Goal: Ask a question

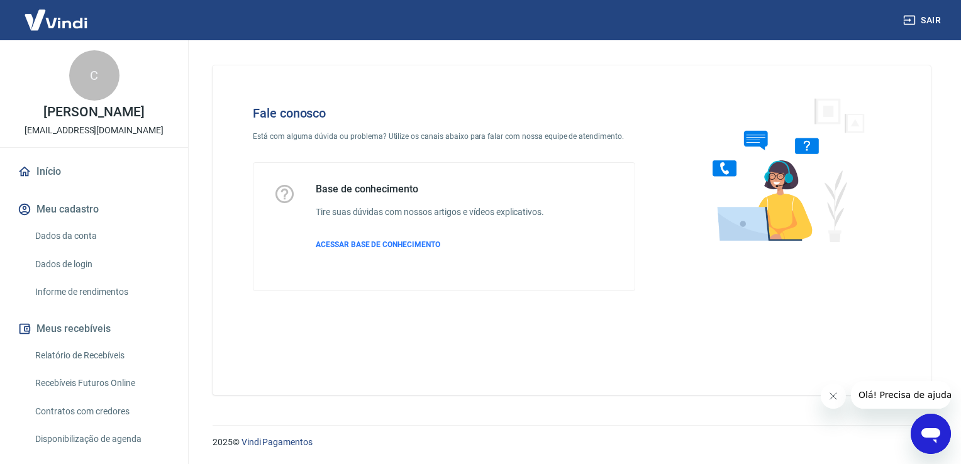
click at [936, 434] on icon "Abrir janela de mensagens" at bounding box center [930, 435] width 19 height 15
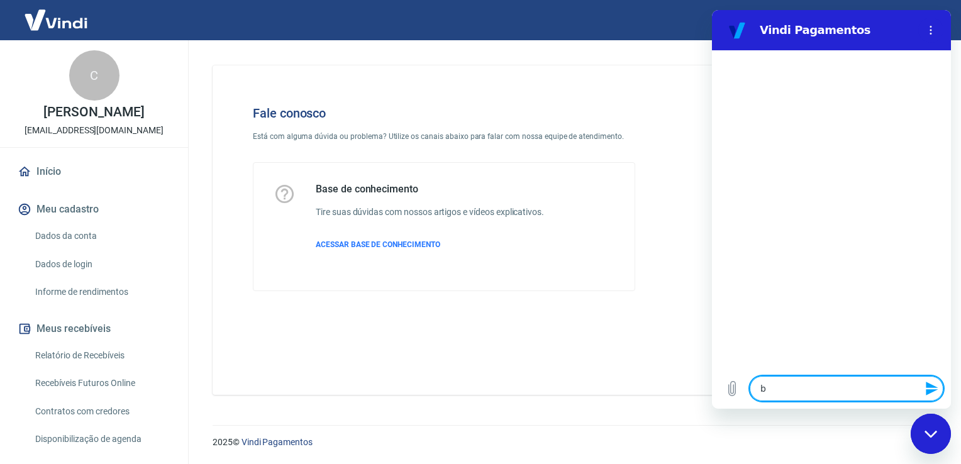
type textarea "b"
type textarea "x"
type textarea "bo"
type textarea "x"
type textarea "boa"
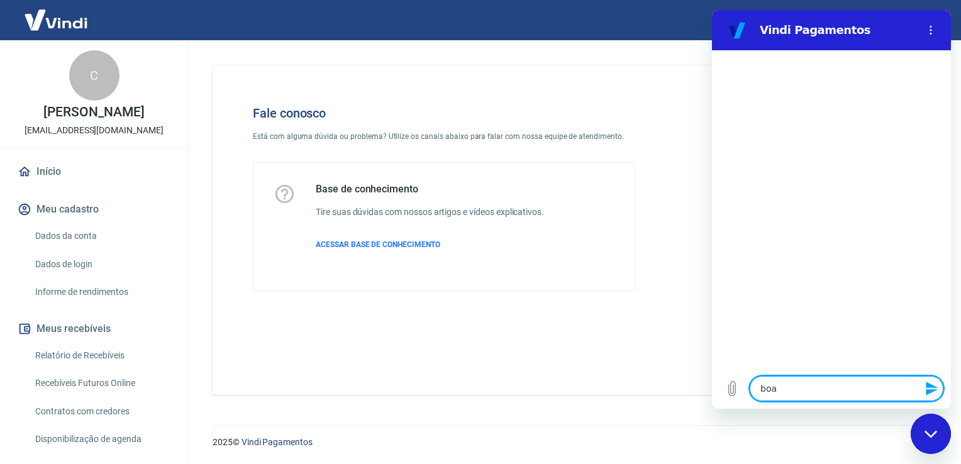
type textarea "x"
type textarea "boa"
type textarea "x"
type textarea "boa a"
type textarea "x"
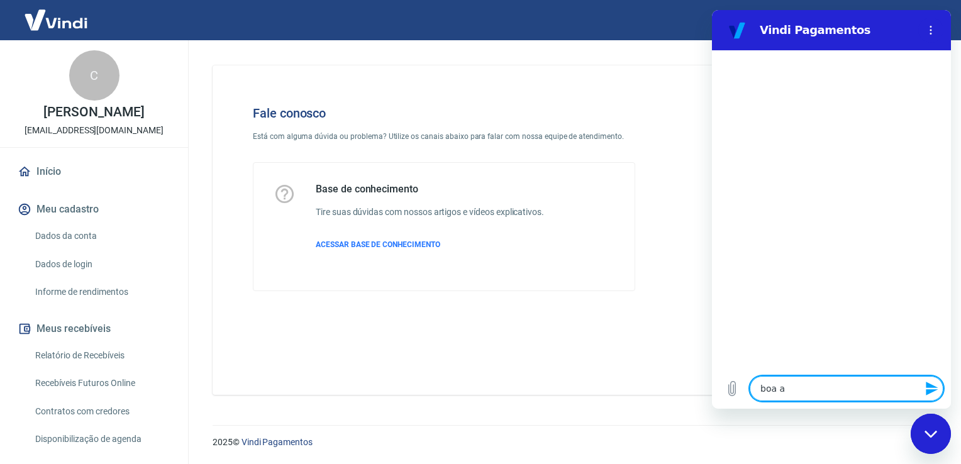
type textarea "boa"
type textarea "x"
type textarea "boa t"
type textarea "x"
type textarea "boa ta"
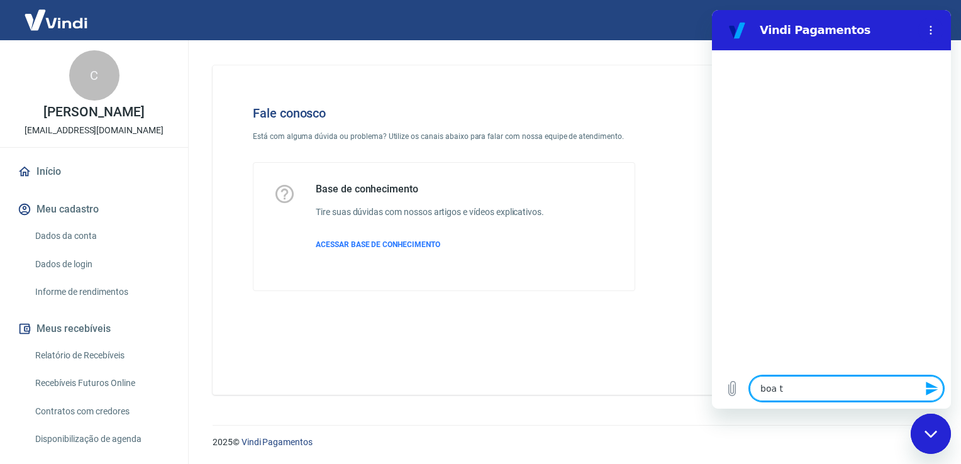
type textarea "x"
type textarea "boa tar"
type textarea "x"
type textarea "boa tard"
type textarea "x"
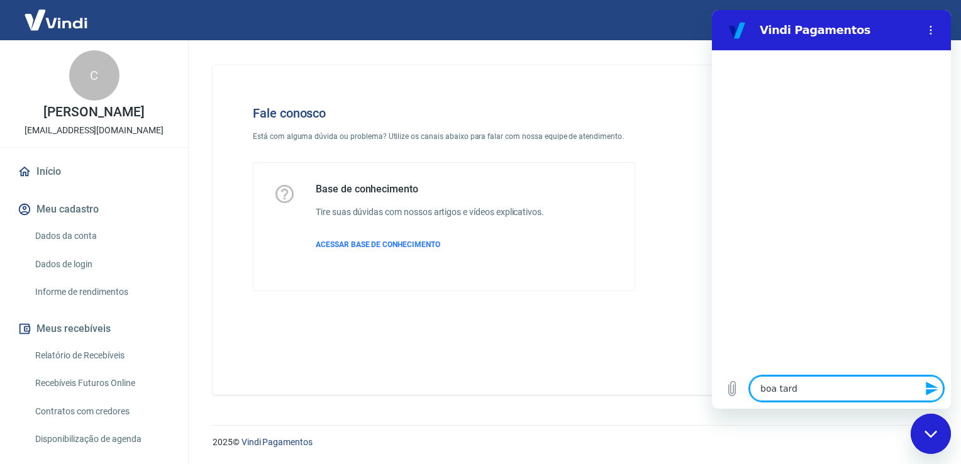
type textarea "boa tarde"
type textarea "x"
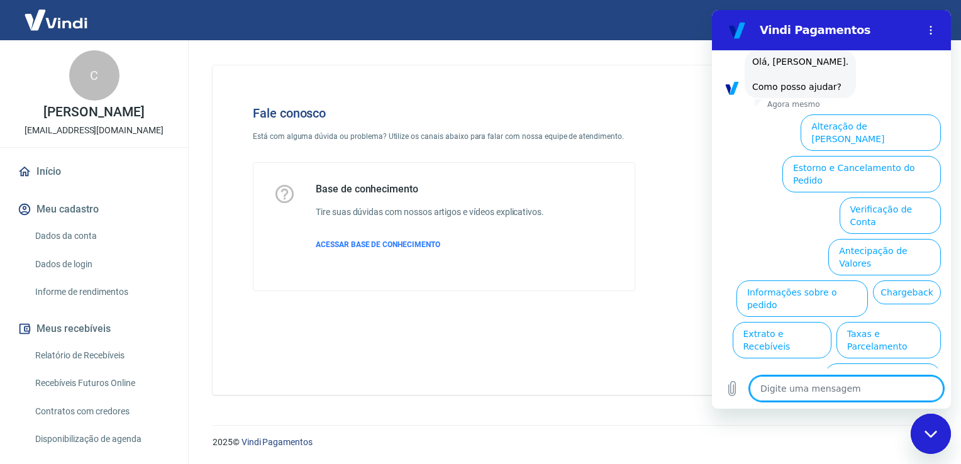
scroll to position [68, 0]
click at [758, 279] on button "Informações sobre o pedido" at bounding box center [801, 297] width 131 height 36
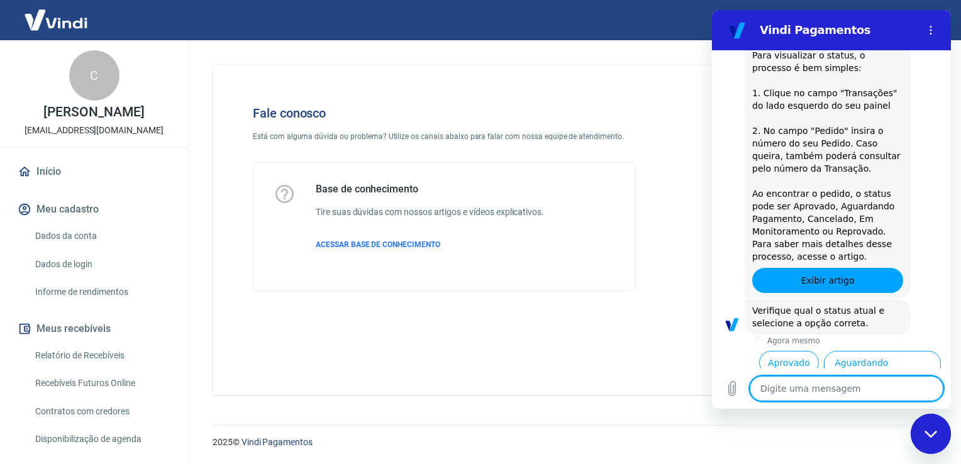
scroll to position [286, 0]
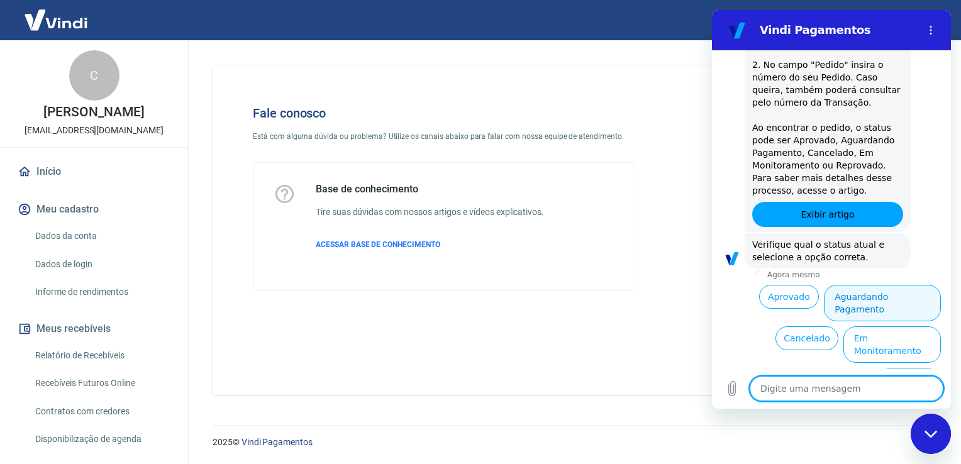
click at [834, 303] on button "Aguardando Pagamento" at bounding box center [882, 303] width 117 height 36
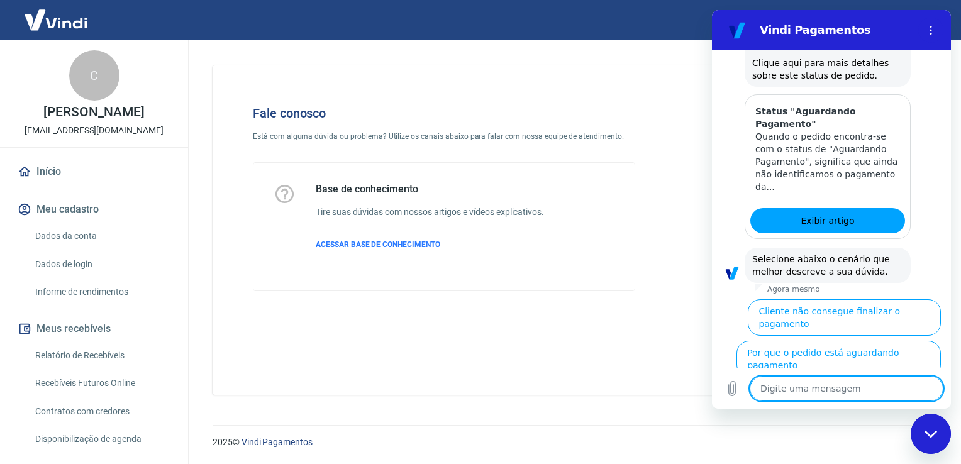
scroll to position [641, 0]
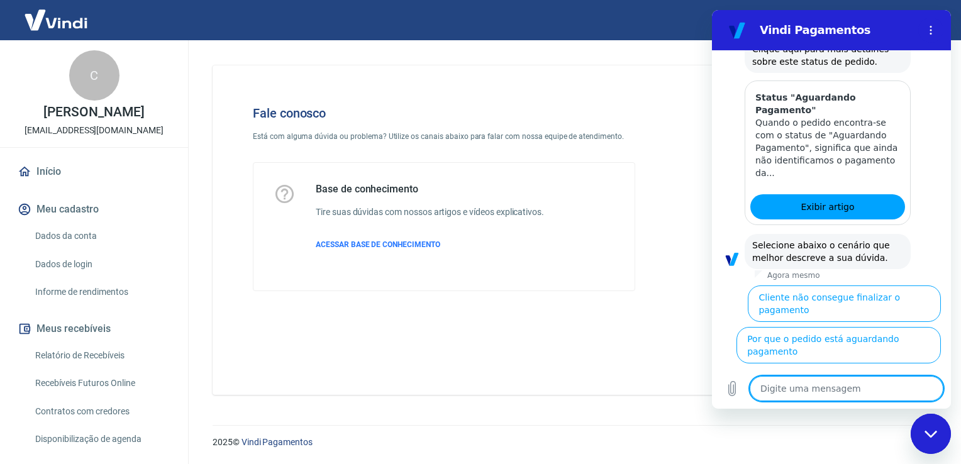
click at [809, 368] on button "Cliente pagou, mas pedido consta 'Aguardando Pagamento'" at bounding box center [864, 392] width 154 height 49
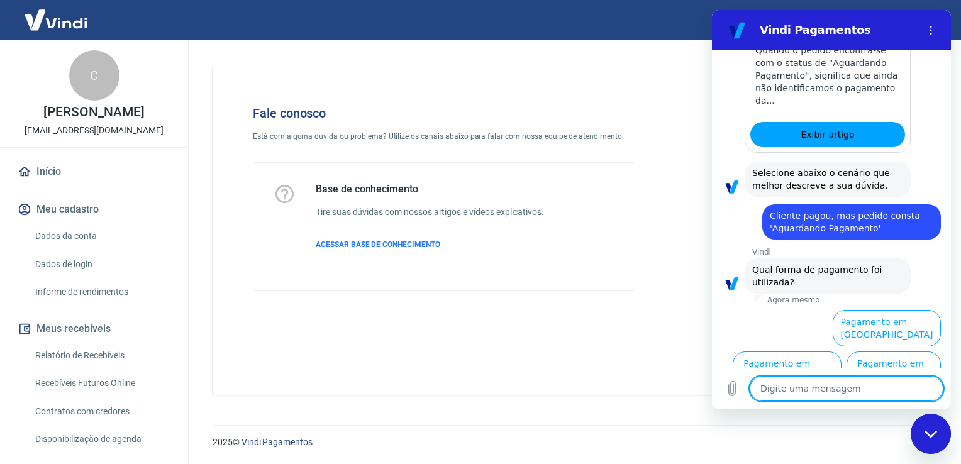
scroll to position [726, 0]
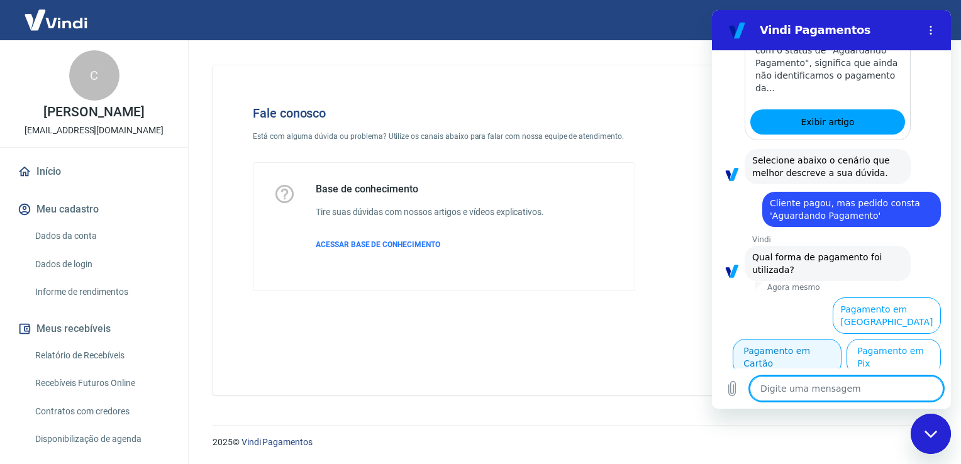
click at [841, 339] on button "Pagamento em Cartão" at bounding box center [786, 357] width 109 height 36
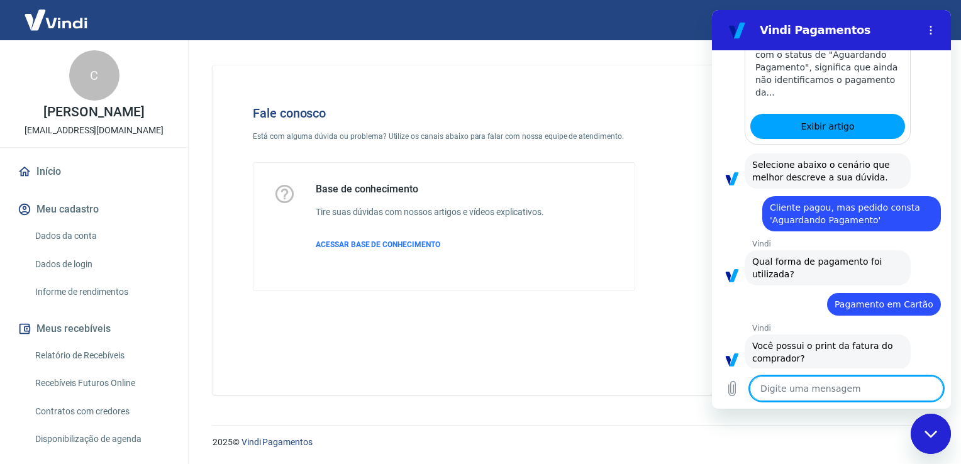
scroll to position [753, 0]
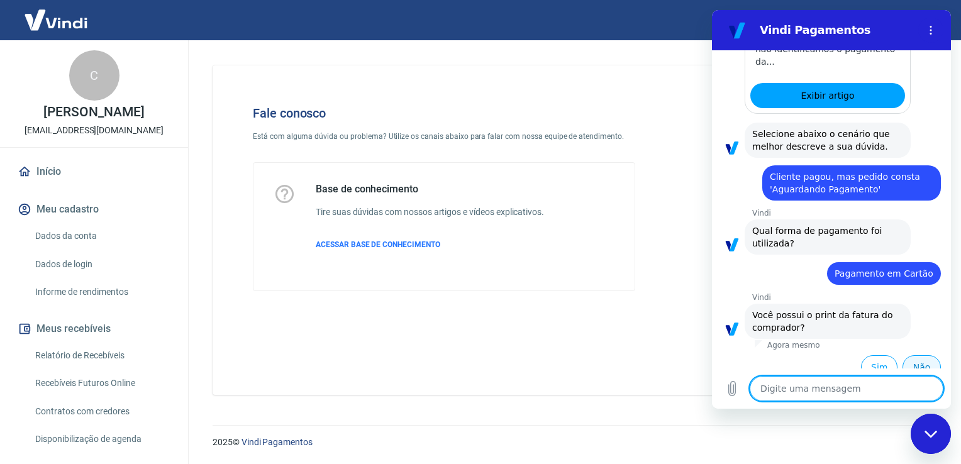
click at [903, 357] on button "Não" at bounding box center [921, 367] width 38 height 24
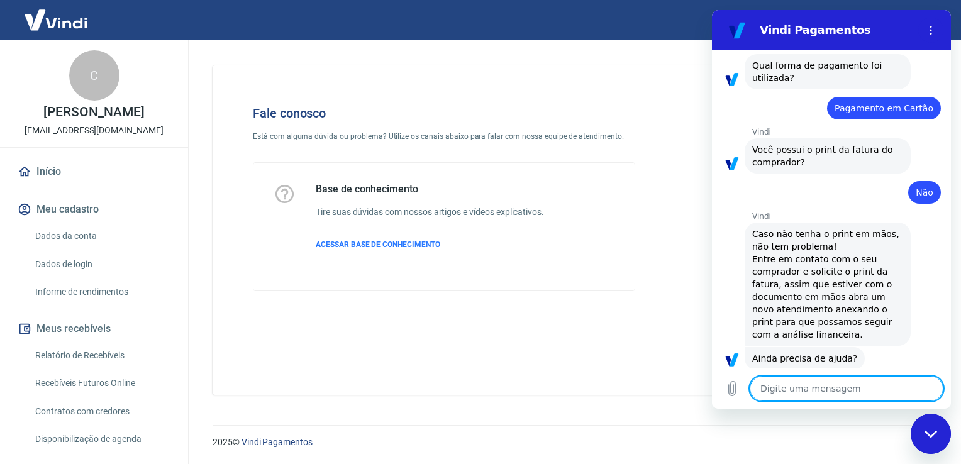
scroll to position [949, 0]
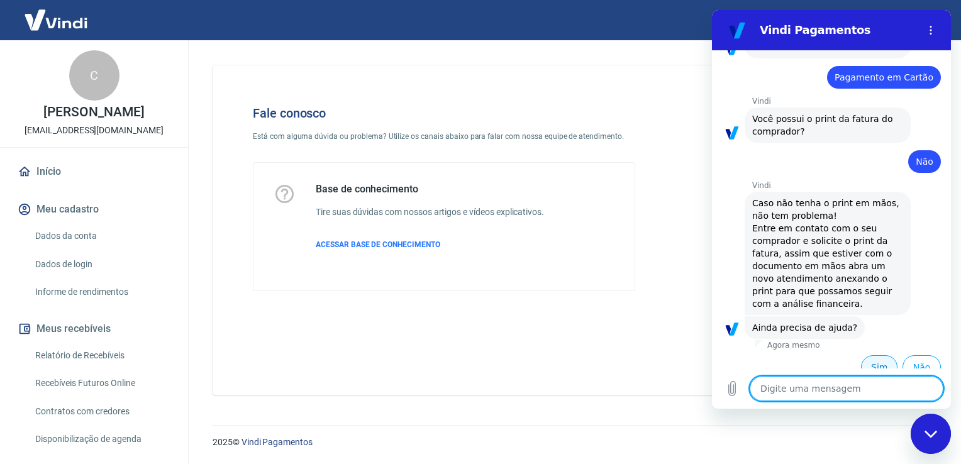
click at [875, 355] on button "Sim" at bounding box center [879, 367] width 36 height 24
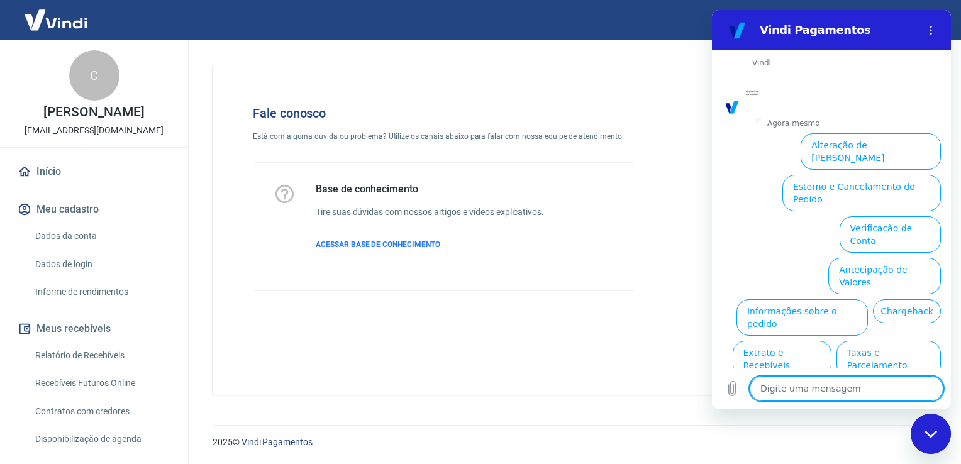
scroll to position [1275, 0]
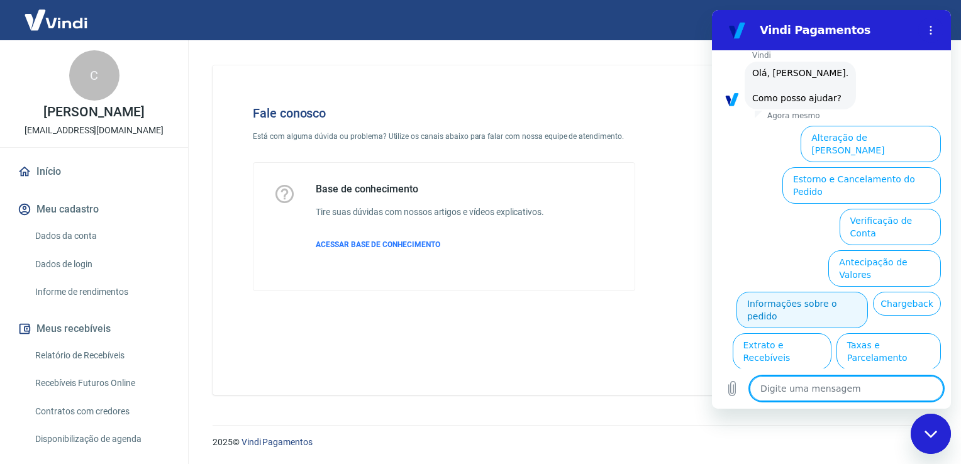
click at [810, 292] on button "Informações sobre o pedido" at bounding box center [801, 310] width 131 height 36
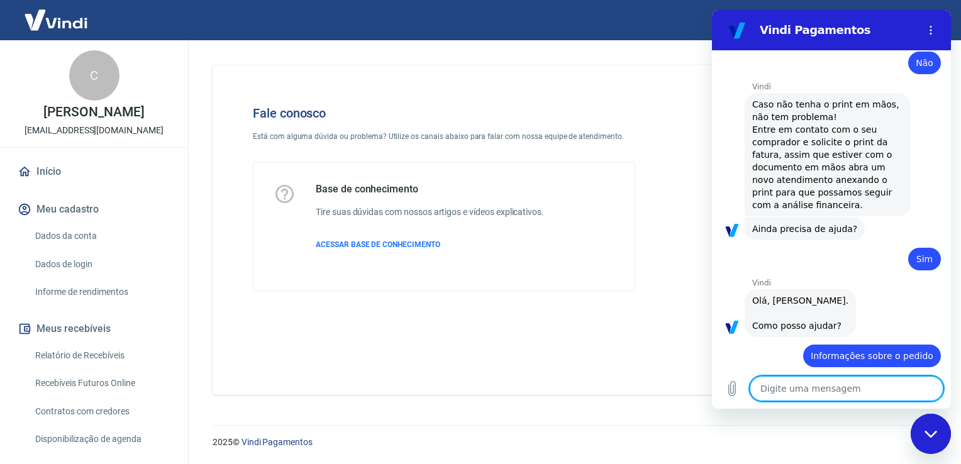
type textarea "x"
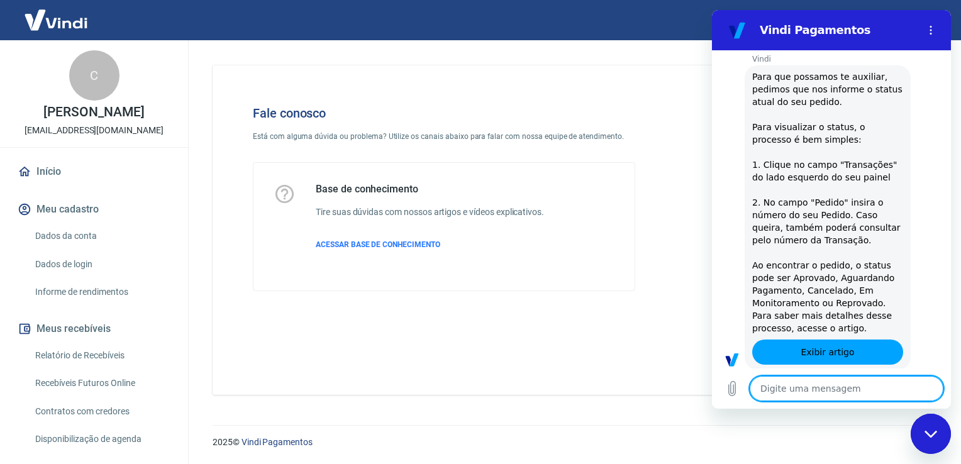
type textarea "q"
type textarea "x"
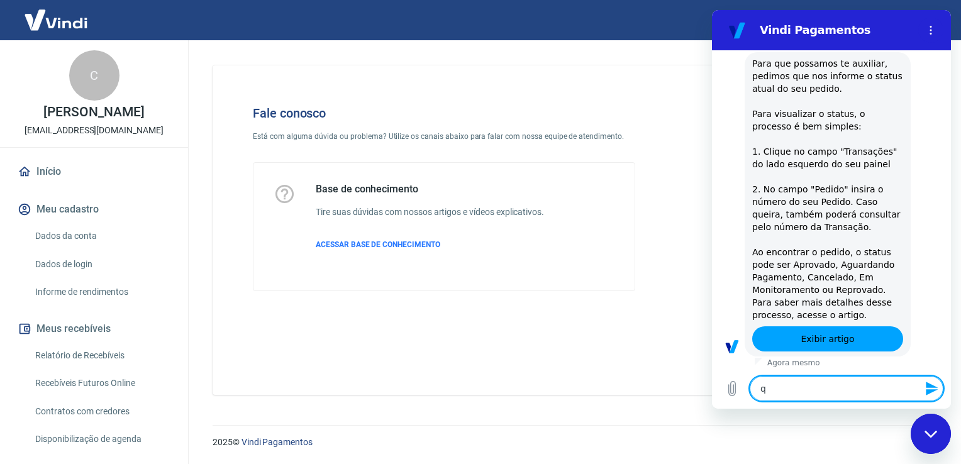
type textarea "qu"
type textarea "x"
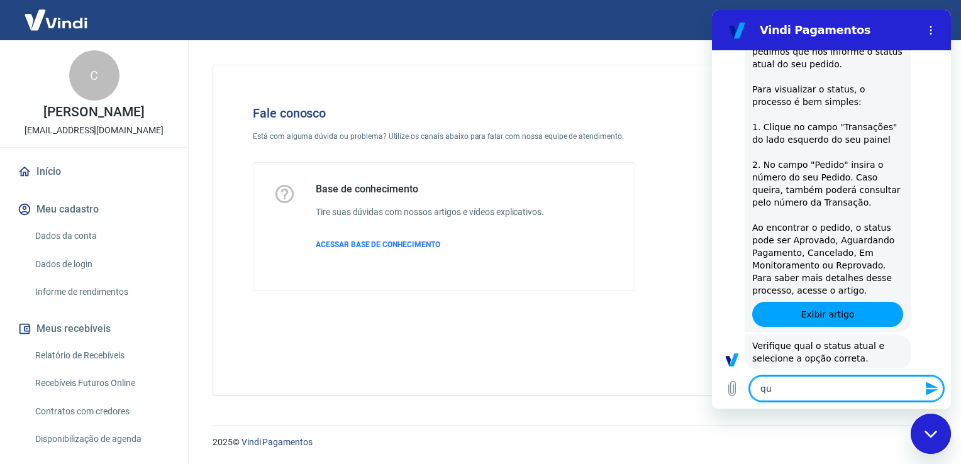
type textarea "que"
type textarea "x"
type textarea "quer"
type textarea "x"
type textarea "quero"
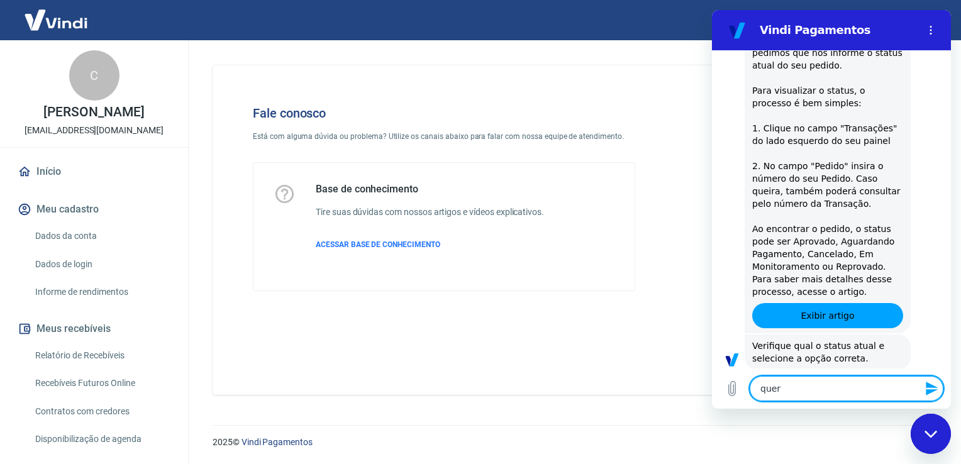
type textarea "x"
type textarea "quero"
type textarea "x"
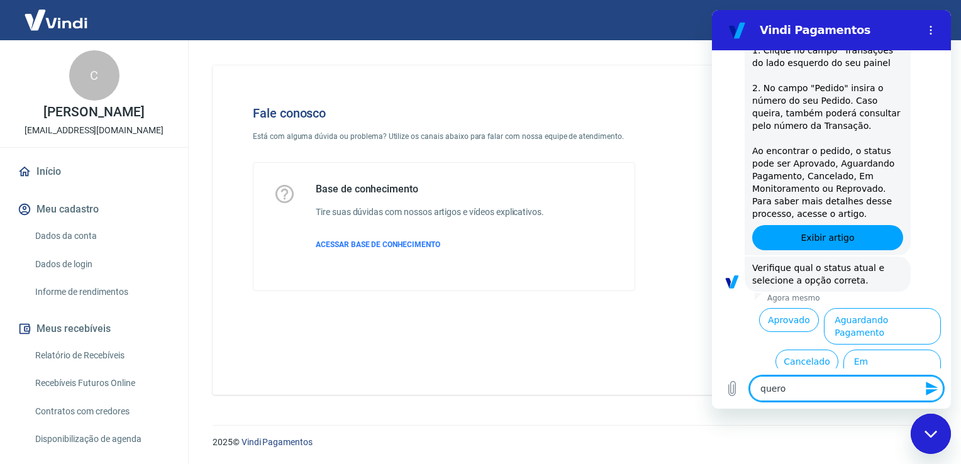
scroll to position [1493, 0]
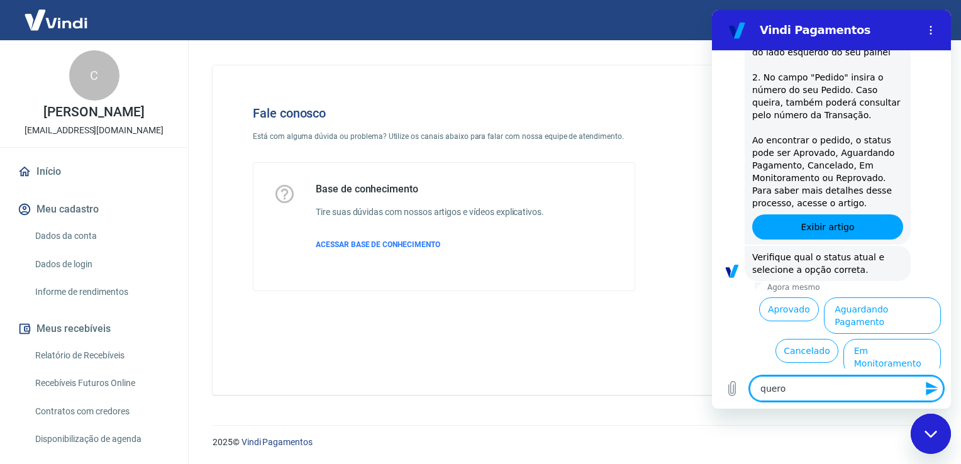
type textarea "quero f"
type textarea "x"
type textarea "quero fa"
type textarea "x"
type textarea "quero fal"
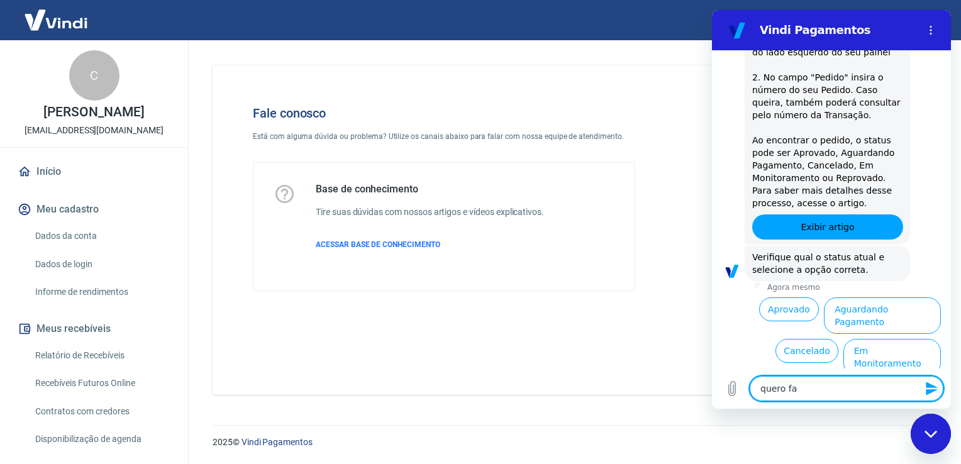
type textarea "x"
type textarea "quero fala"
type textarea "x"
type textarea "quero falar"
type textarea "x"
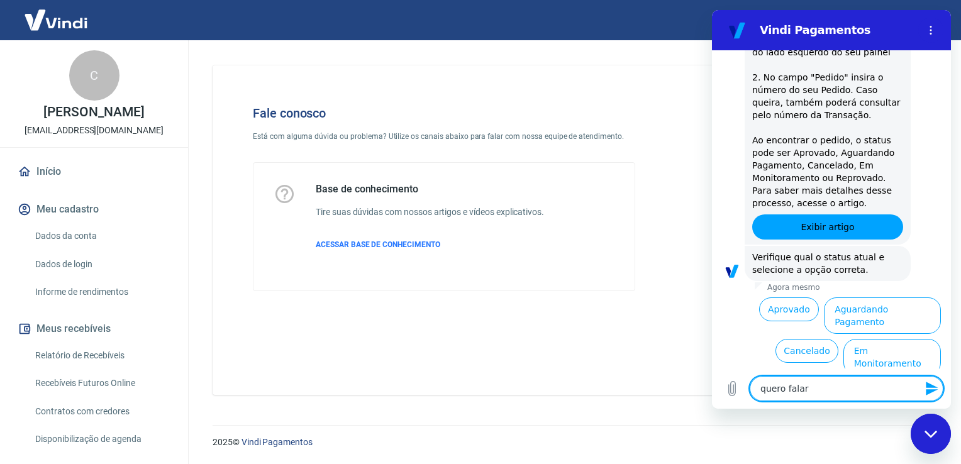
type textarea "quero falar"
type textarea "x"
type textarea "quero falar c"
type textarea "x"
type textarea "quero falar co"
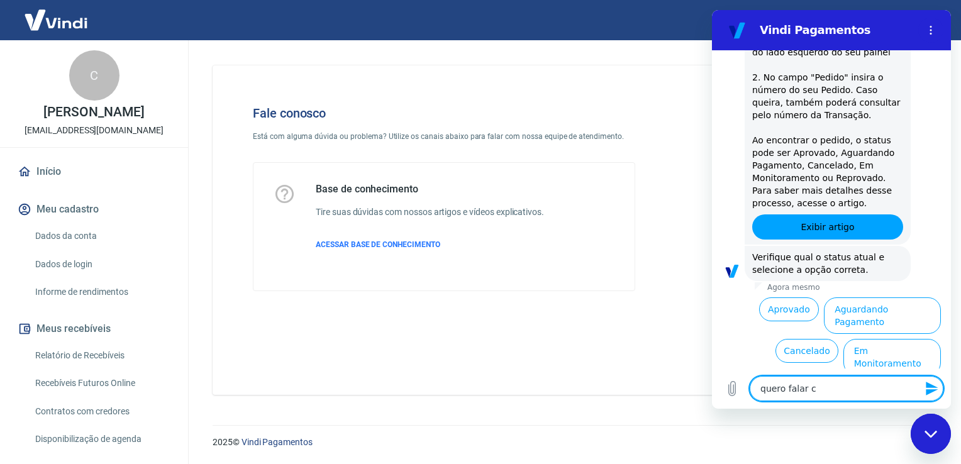
type textarea "x"
type textarea "quero falar com"
type textarea "x"
type textarea "quero falar com"
type textarea "x"
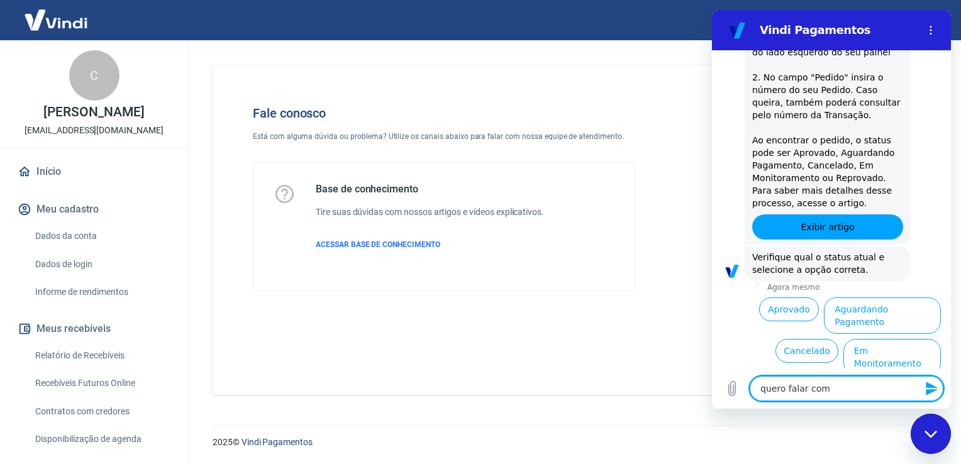
type textarea "quero falar com a"
type textarea "x"
type textarea "quero falar com at"
type textarea "x"
type textarea "quero falar com ate"
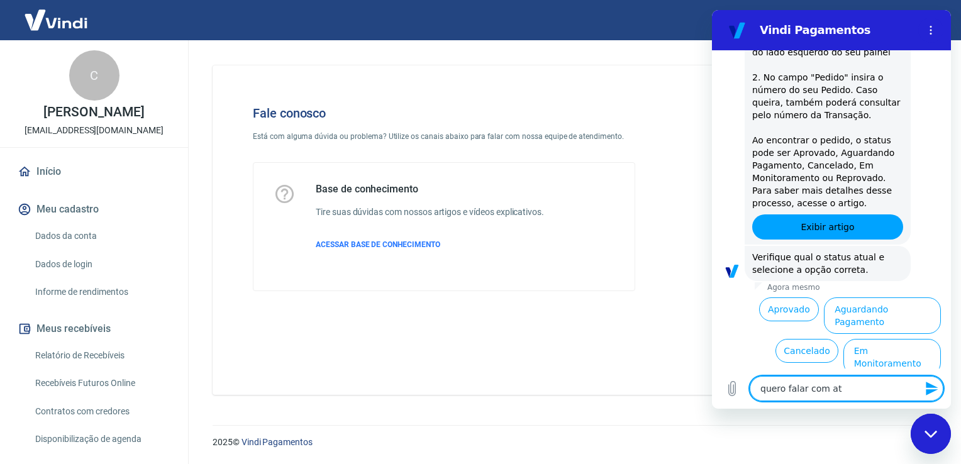
type textarea "x"
type textarea "quero falar com aten"
type textarea "x"
type textarea "quero falar com atend"
type textarea "x"
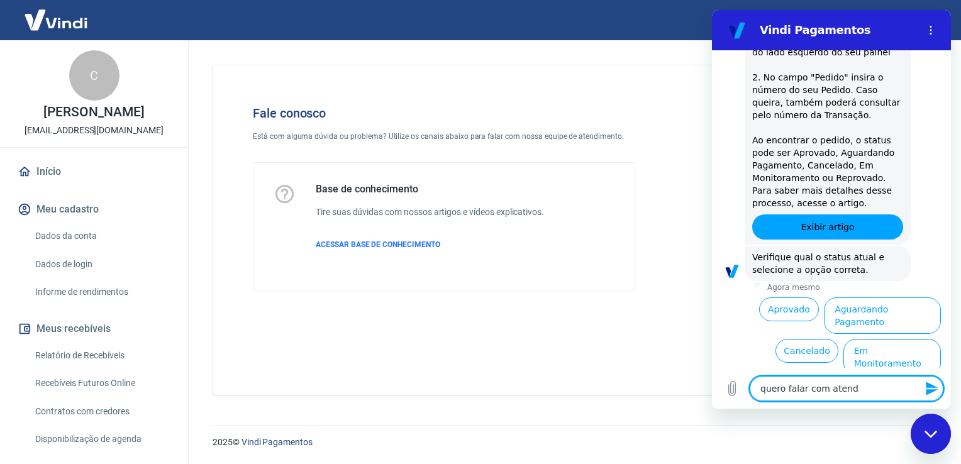
type textarea "quero falar com atende"
type textarea "x"
type textarea "quero falar com atenden"
type textarea "x"
type textarea "quero falar com atendent"
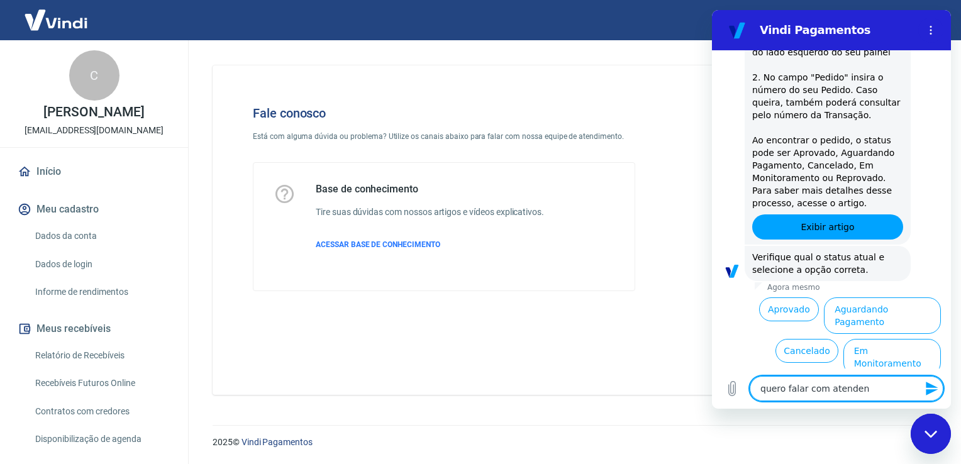
type textarea "x"
type textarea "quero falar com atendentr"
type textarea "x"
type textarea "quero falar com atendent"
type textarea "x"
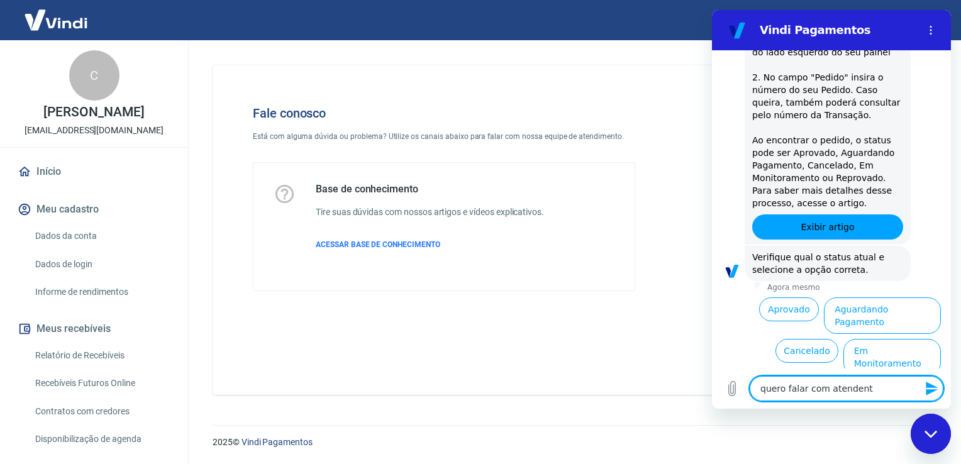
type textarea "quero falar com atendente"
type textarea "x"
type textarea "quero falar com atendente"
type textarea "x"
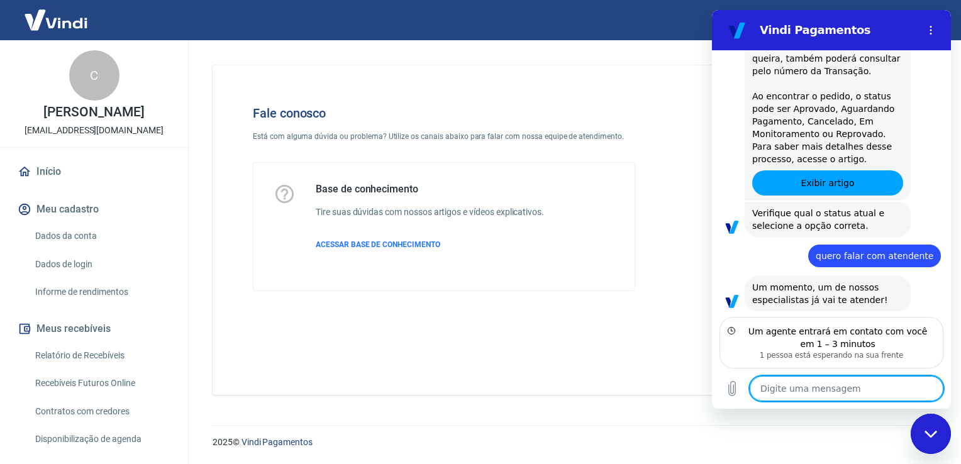
scroll to position [1525, 0]
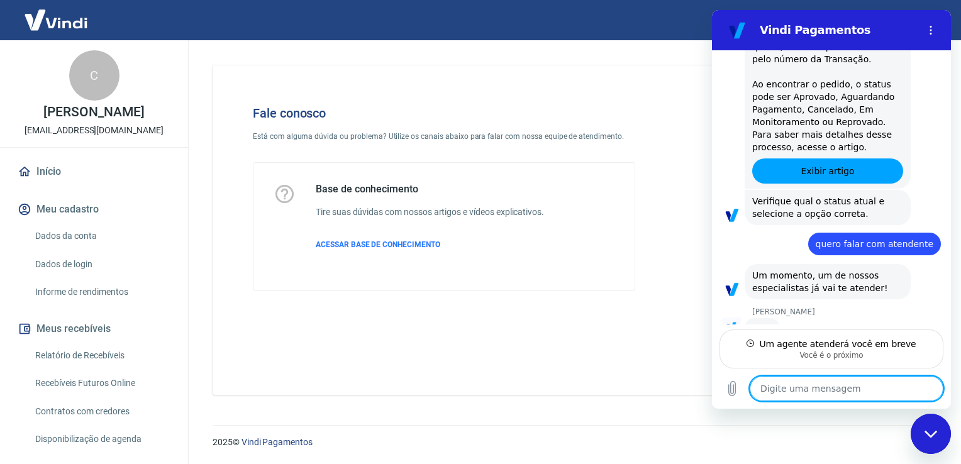
type textarea "x"
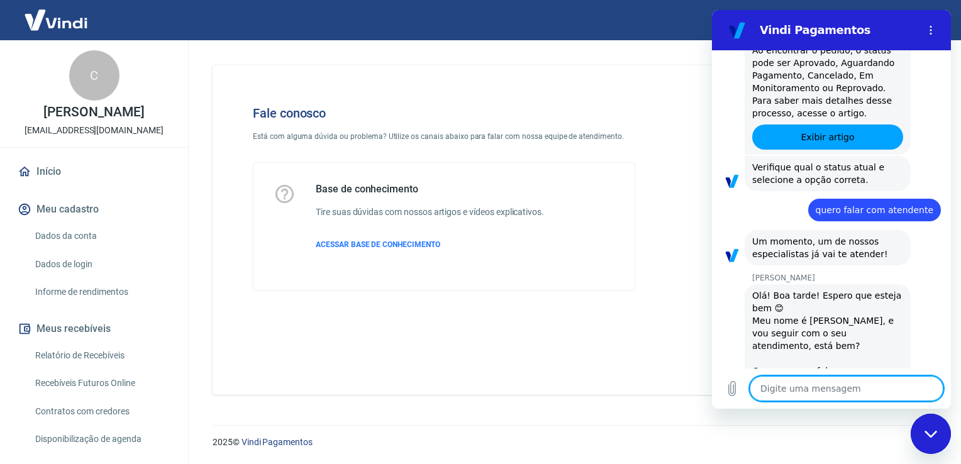
scroll to position [1586, 0]
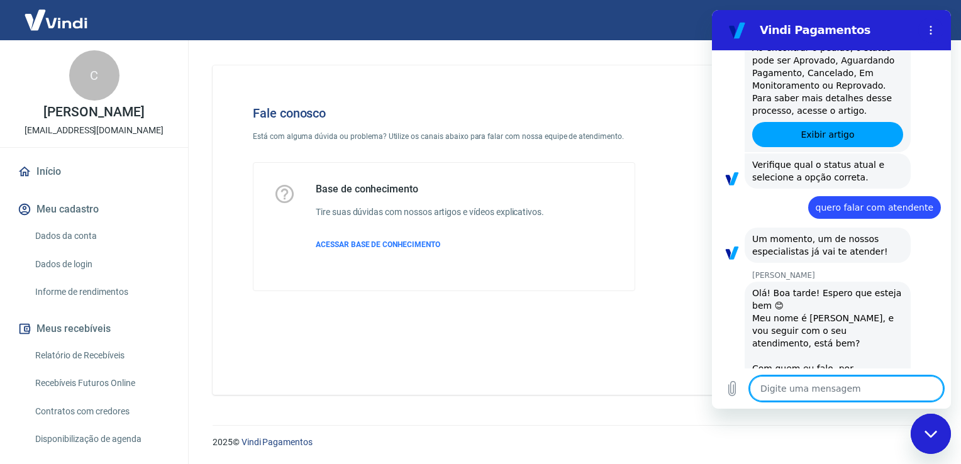
click at [826, 389] on textarea at bounding box center [846, 388] width 194 height 25
type textarea "C"
type textarea "x"
type textarea "Ca"
type textarea "x"
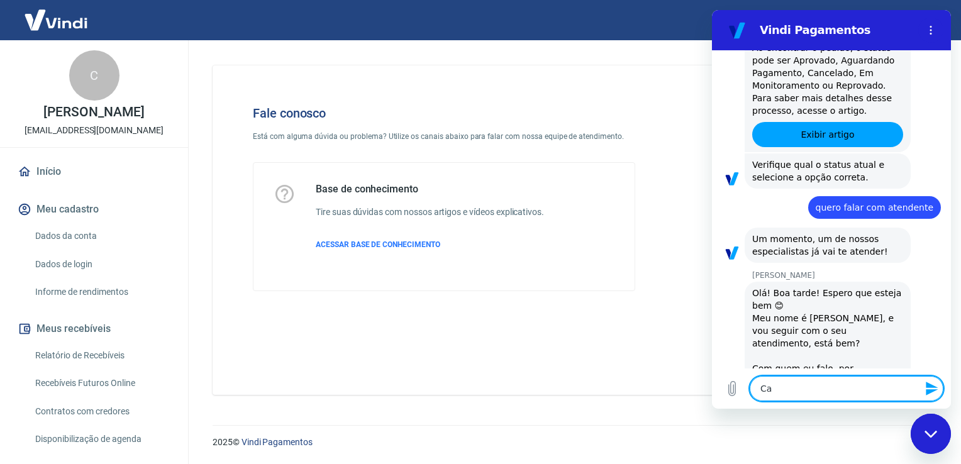
type textarea "Cam"
type textarea "x"
type textarea "Cami"
type textarea "x"
type textarea "Camil"
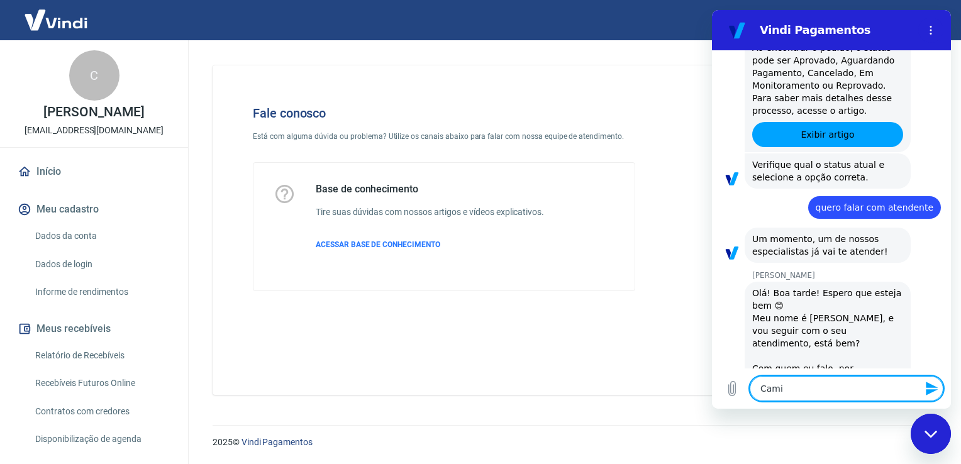
type textarea "x"
type textarea "Camila"
type textarea "x"
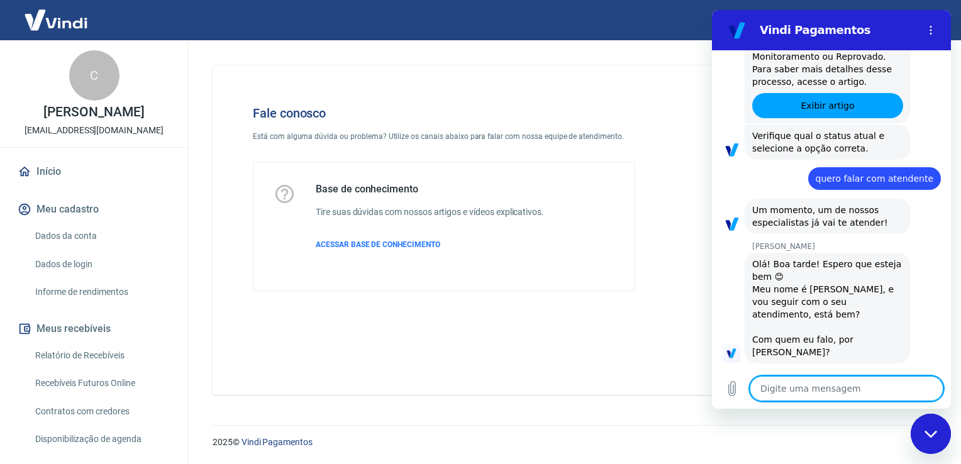
type textarea "x"
type textarea "e"
type textarea "x"
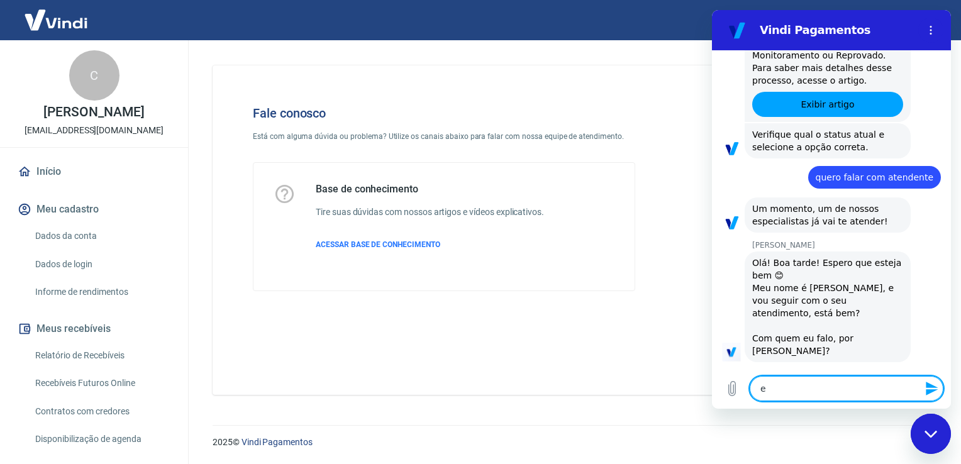
type textarea "es"
type textarea "x"
type textarea "est"
type textarea "x"
type textarea "esto"
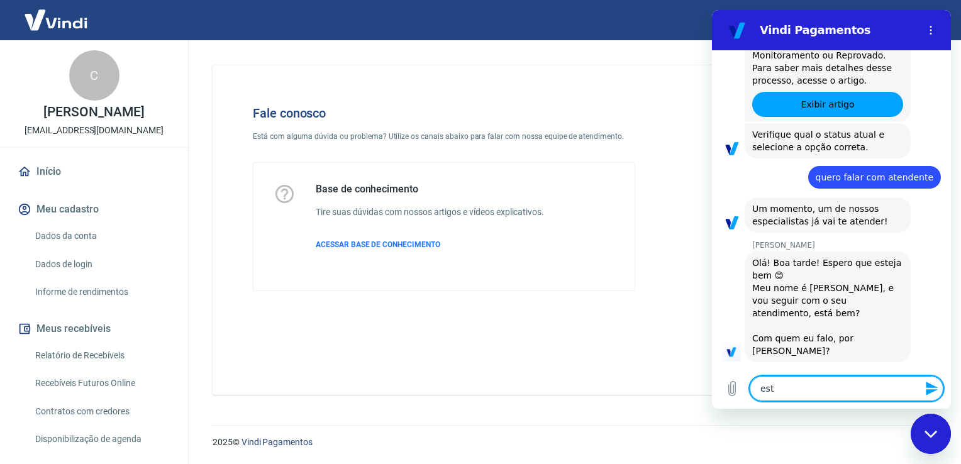
type textarea "x"
type textarea "estou"
type textarea "x"
type textarea "estou"
type textarea "x"
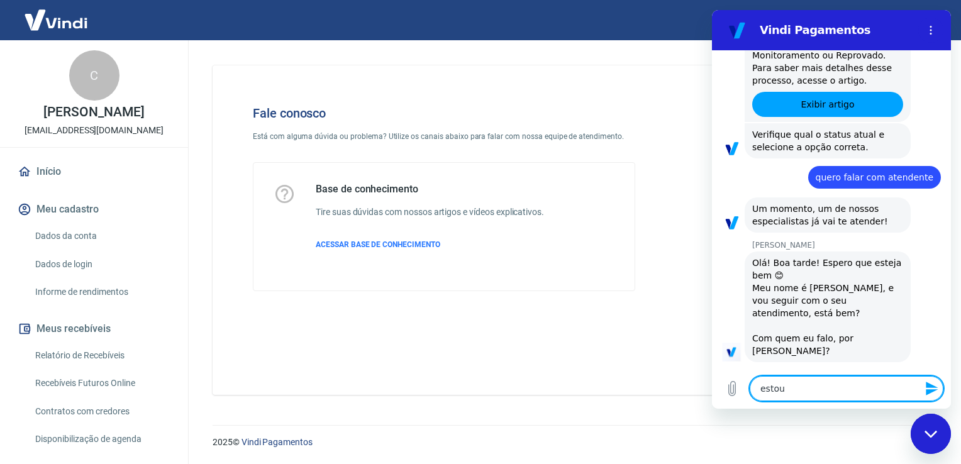
type textarea "estou c"
type textarea "x"
type textarea "estou co"
type textarea "x"
type textarea "estou com"
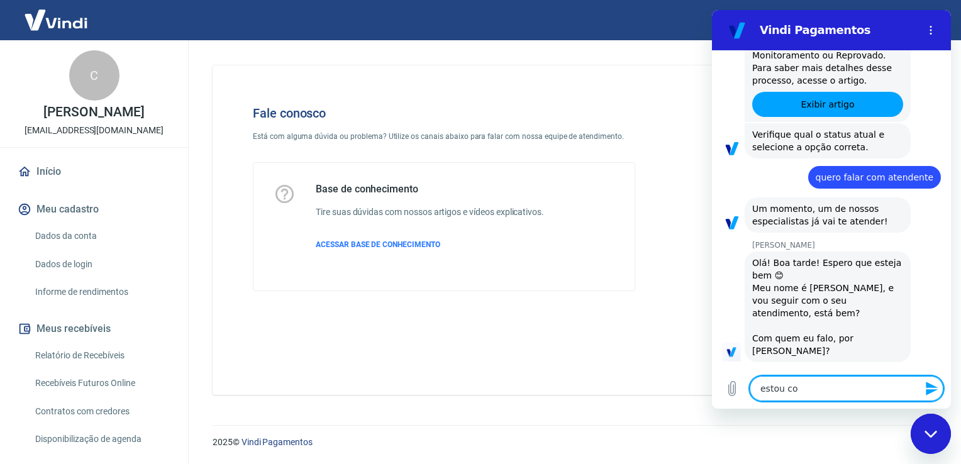
type textarea "x"
type textarea "estou com"
type textarea "x"
type textarea "estou com 3"
type textarea "x"
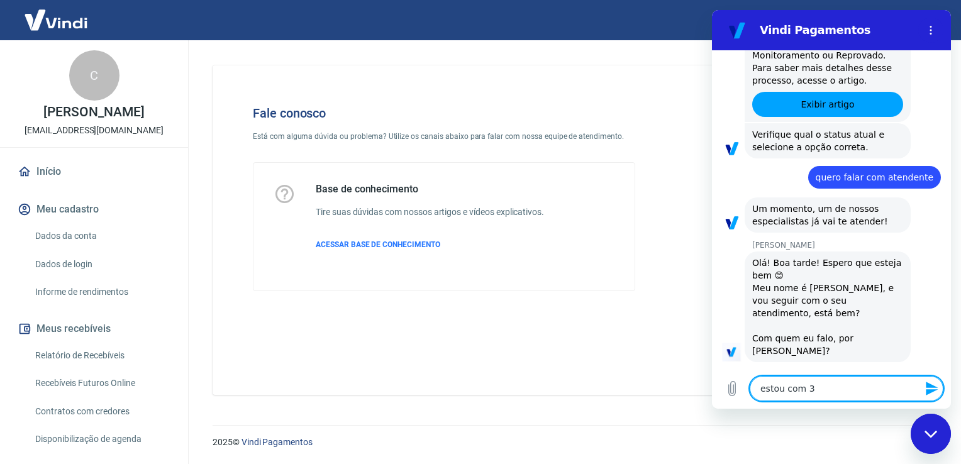
type textarea "estou com 3"
type textarea "x"
type textarea "estou com 3 p"
type textarea "x"
type textarea "estou com 3 pe"
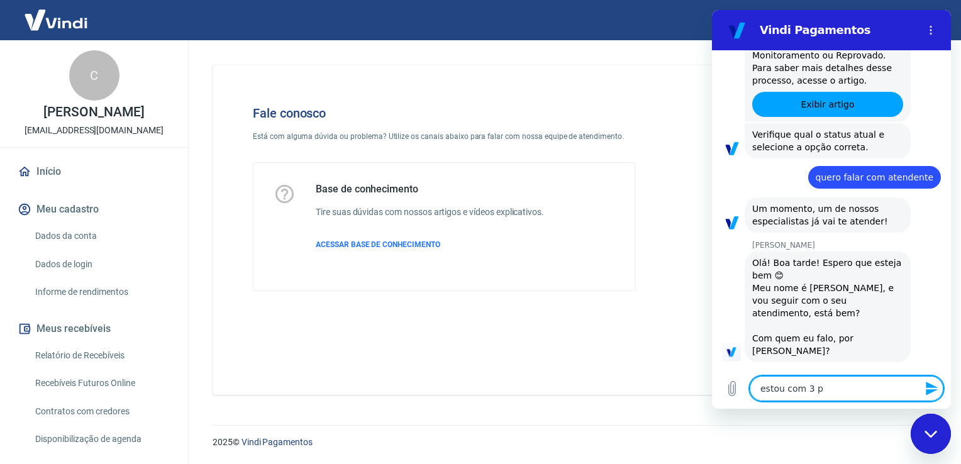
type textarea "x"
type textarea "estou com 3 ped"
type textarea "x"
type textarea "estou com 3 pedi"
type textarea "x"
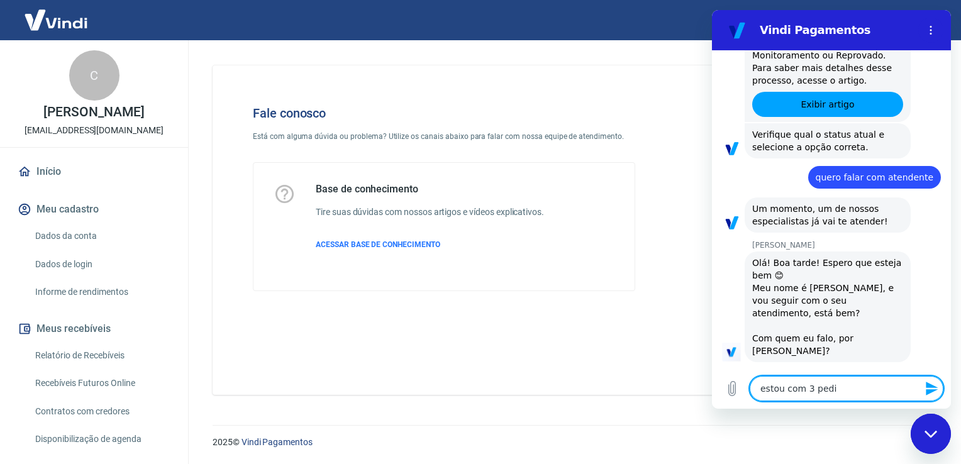
type textarea "estou com 3 pedid"
type textarea "x"
type textarea "estou com 3 pedido"
type textarea "x"
type textarea "estou com 3 pedidos"
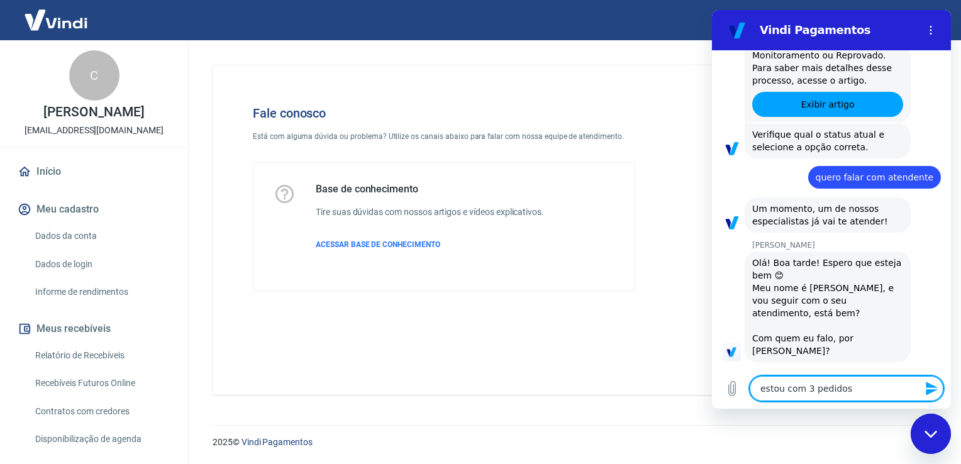
type textarea "x"
type textarea "estou com 3 pedidos"
type textarea "x"
type textarea "estou com 3 pedidos q"
type textarea "x"
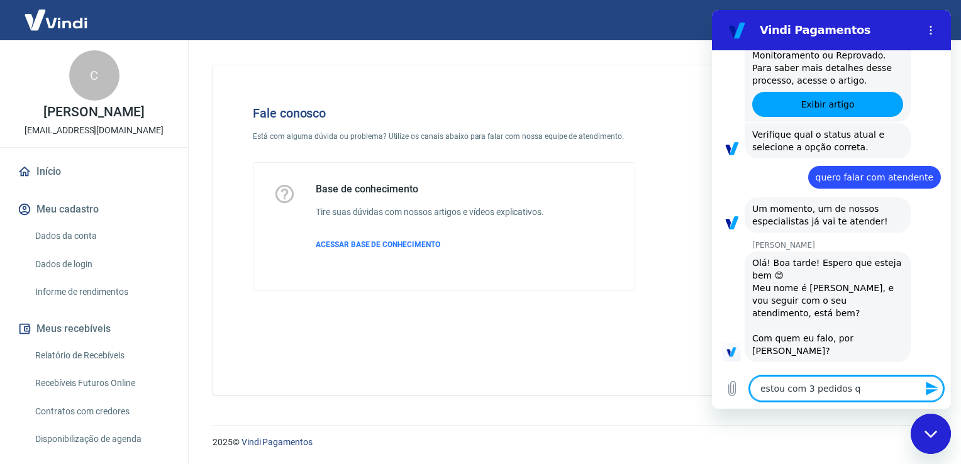
type textarea "estou com 3 pedidos qu"
type textarea "x"
type textarea "estou com 3 pedidos que"
type textarea "x"
type textarea "estou com 3 pedidos que"
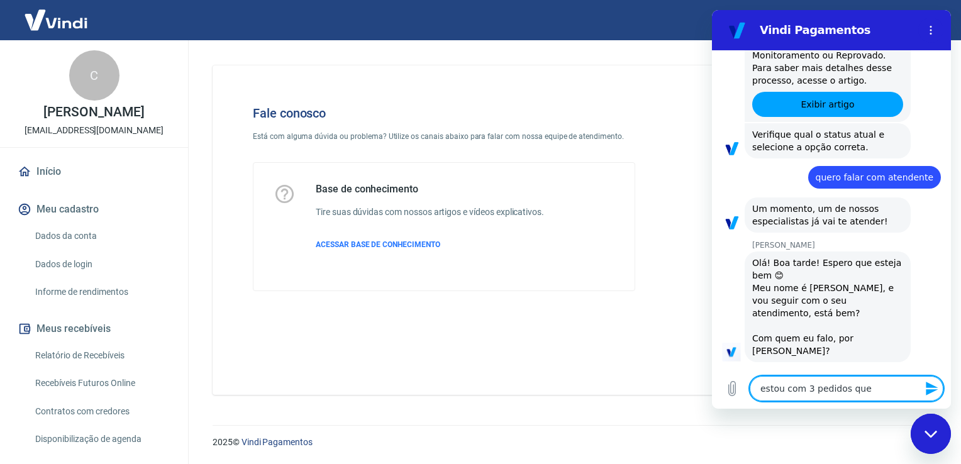
type textarea "x"
type textarea "estou com 3 pedidos que o"
type textarea "x"
type textarea "estou com 3 pedidos que os"
type textarea "x"
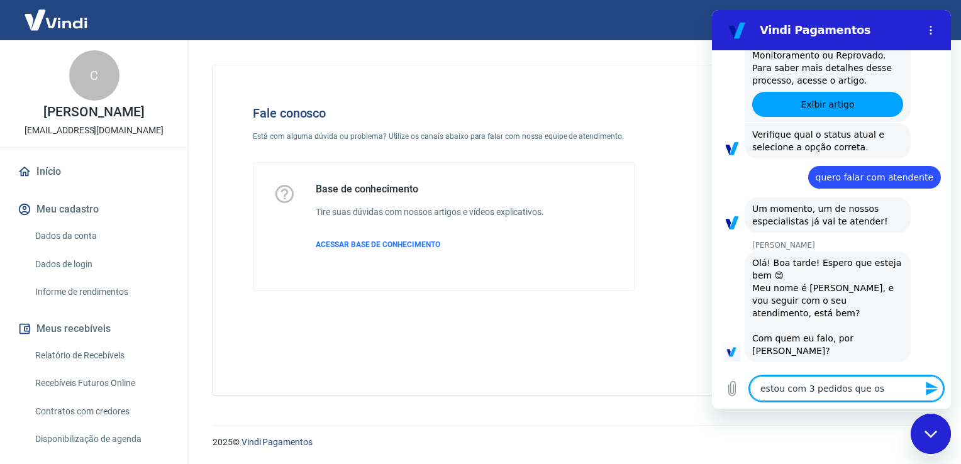
type textarea "estou com 3 pedidos que os"
type textarea "x"
type textarea "estou com 3 pedidos que os c"
type textarea "x"
type textarea "estou com 3 pedidos que os cl"
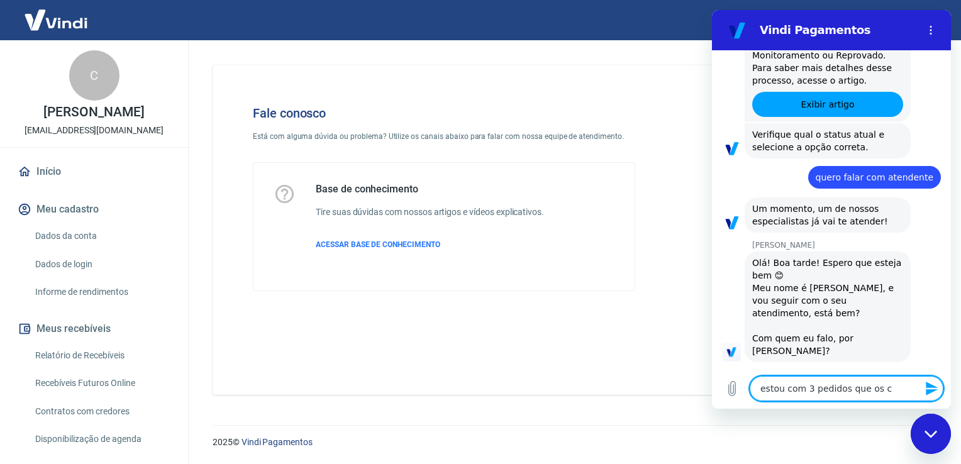
type textarea "x"
type textarea "estou com 3 pedidos que os cli"
type textarea "x"
type textarea "estou com 3 pedidos que os clie"
type textarea "x"
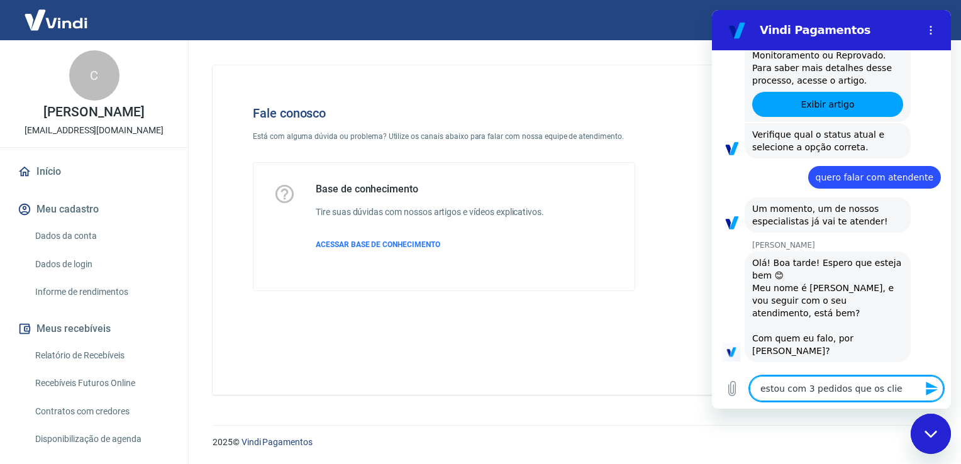
type textarea "estou com 3 pedidos que os clien"
type textarea "x"
type textarea "estou com 3 pedidos que os client"
type textarea "x"
type textarea "estou com 3 pedidos que os cliente"
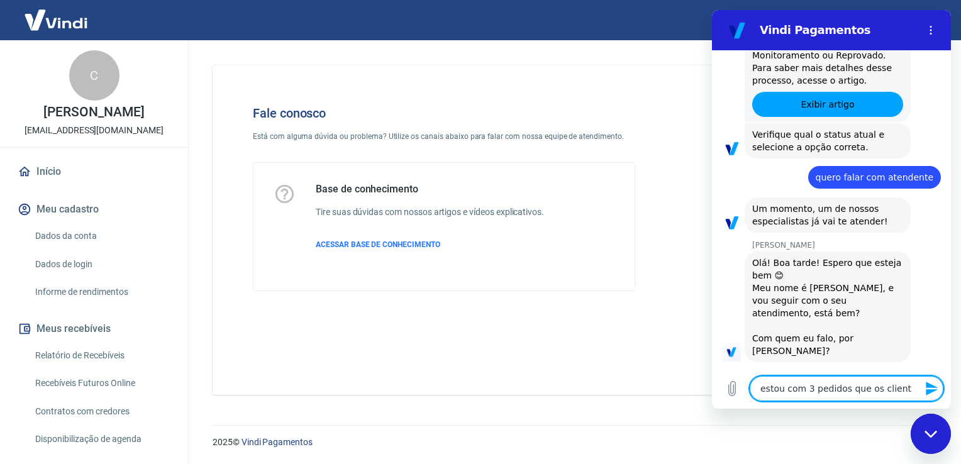
type textarea "x"
type textarea "estou com 3 pedidos que os clientes"
type textarea "x"
type textarea "estou com 3 pedidos que os clientes"
type textarea "x"
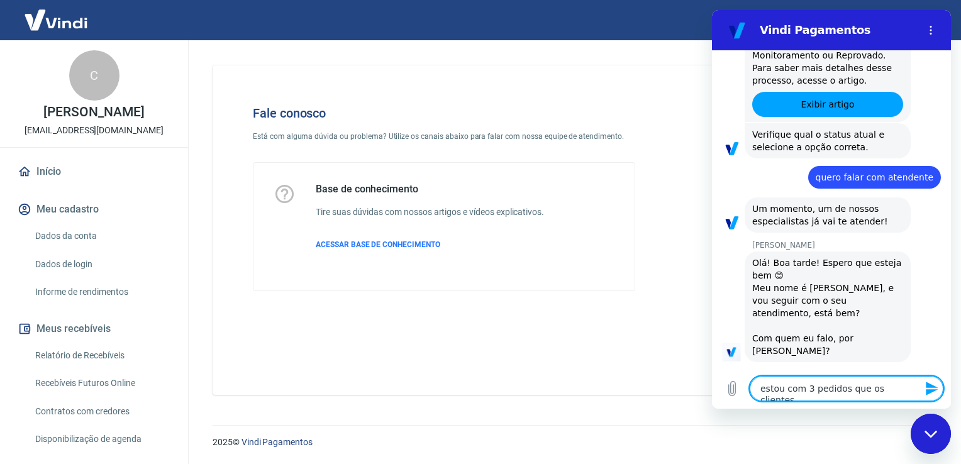
type textarea "estou com 3 pedidos que os clientes p"
type textarea "x"
type textarea "estou com 3 pedidos que os clientes pa"
type textarea "x"
type textarea "estou com 3 pedidos que os clientes pag"
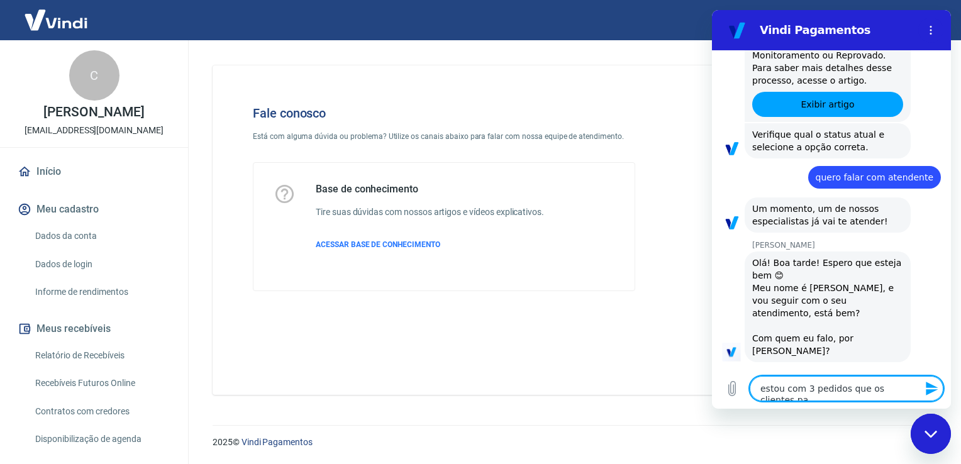
type textarea "x"
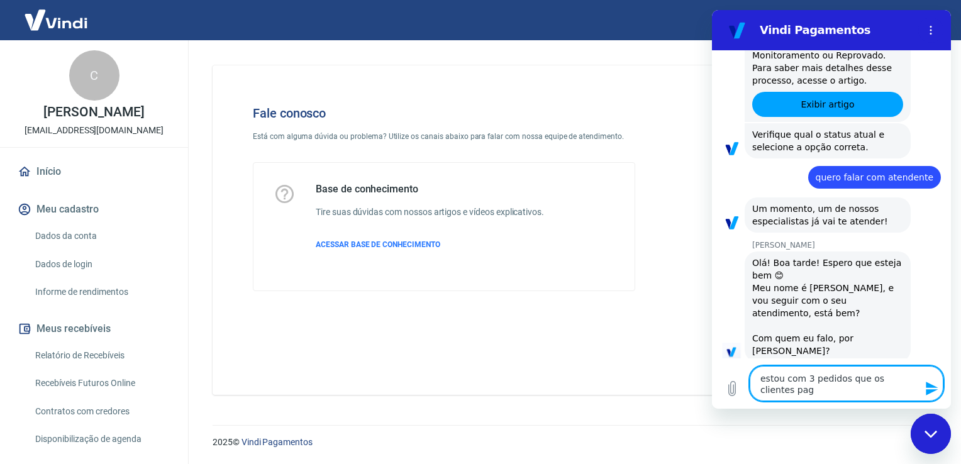
type textarea "estou com 3 pedidos que os clientes paga"
type textarea "x"
type textarea "estou com 3 pedidos que os clientes pagar"
type textarea "x"
type textarea "estou com 3 pedidos que os clientes pagara"
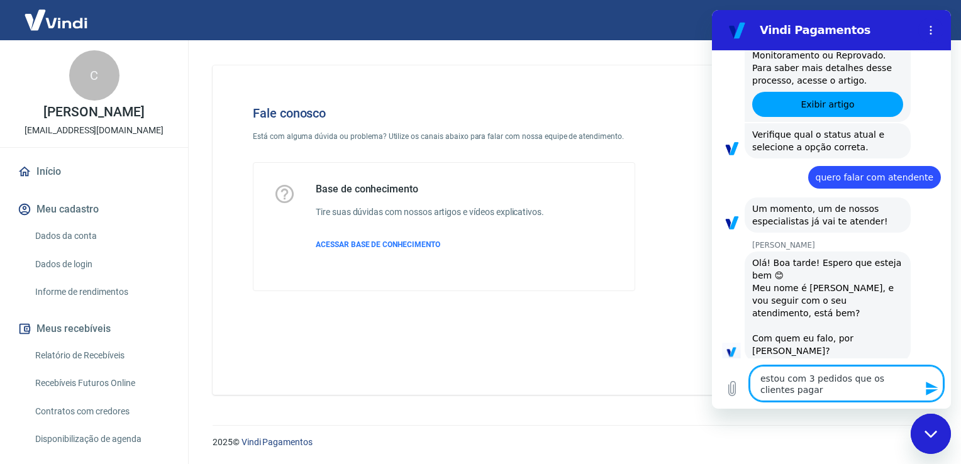
type textarea "x"
type textarea "estou com 3 pedidos que os clientes pagaram"
type textarea "x"
type textarea "estou com 3 pedidos que os clientes pagaram"
type textarea "x"
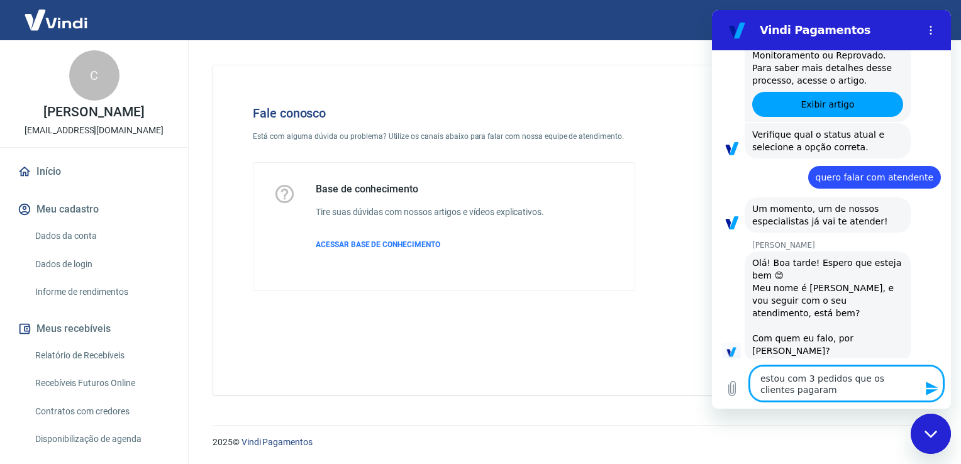
type textarea "estou com 3 pedidos que os clientes pagaram e"
type textarea "x"
type textarea "estou com 3 pedidos que os clientes pagaram e"
type textarea "x"
type textarea "estou com 3 pedidos que os clientes pagaram e n"
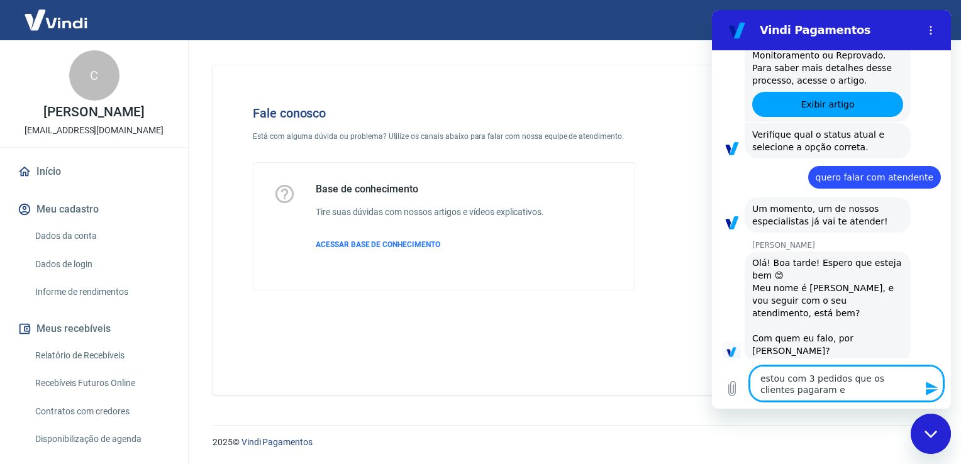
type textarea "x"
type textarea "estou com 3 pedidos que os clientes pagaram e na"
type textarea "x"
type textarea "estou com 3 pedidos que os clientes pagaram e na"
type textarea "x"
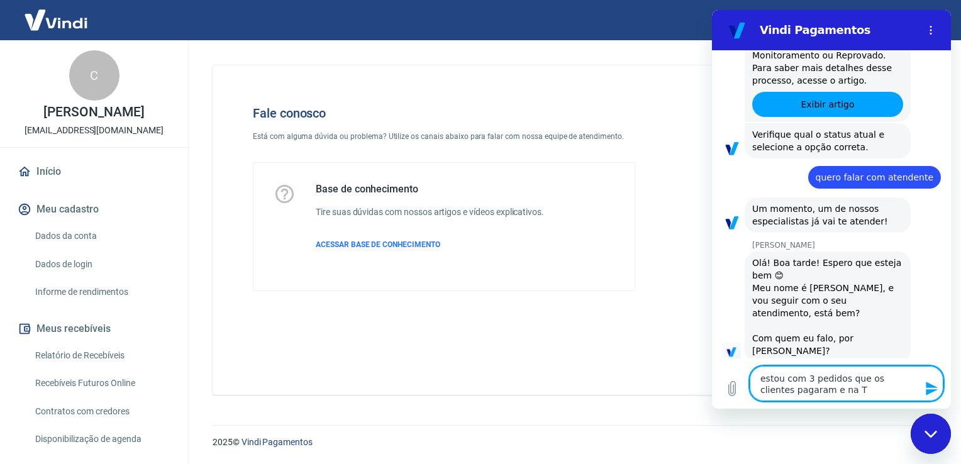
type textarea "estou com 3 pedidos que os clientes pagaram e na TG"
type textarea "x"
type textarea "estou com 3 pedidos que os clientes pagaram e na TGR"
type textarea "x"
type textarea "estou com 3 pedidos que os clientes pagaram e na TGRA"
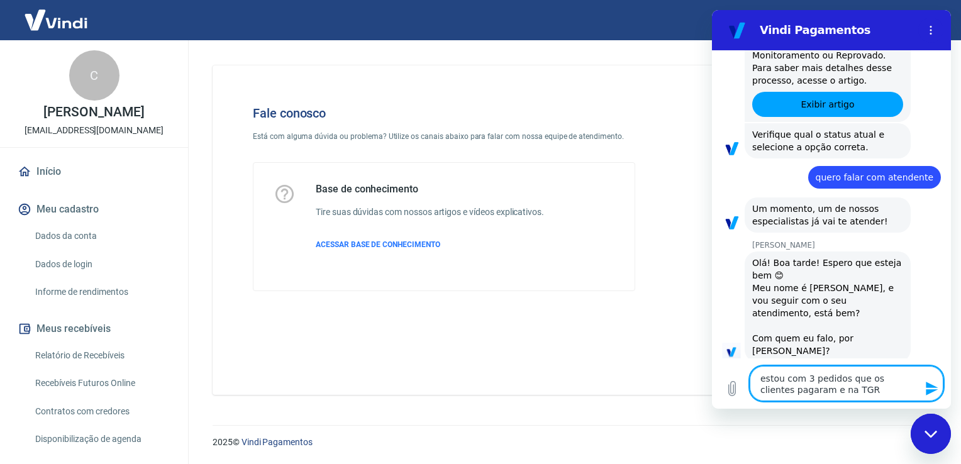
type textarea "x"
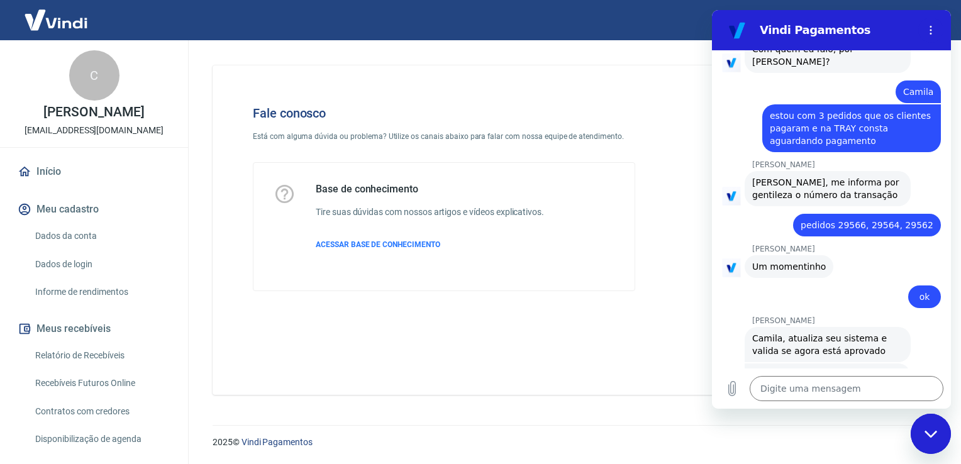
scroll to position [1911, 0]
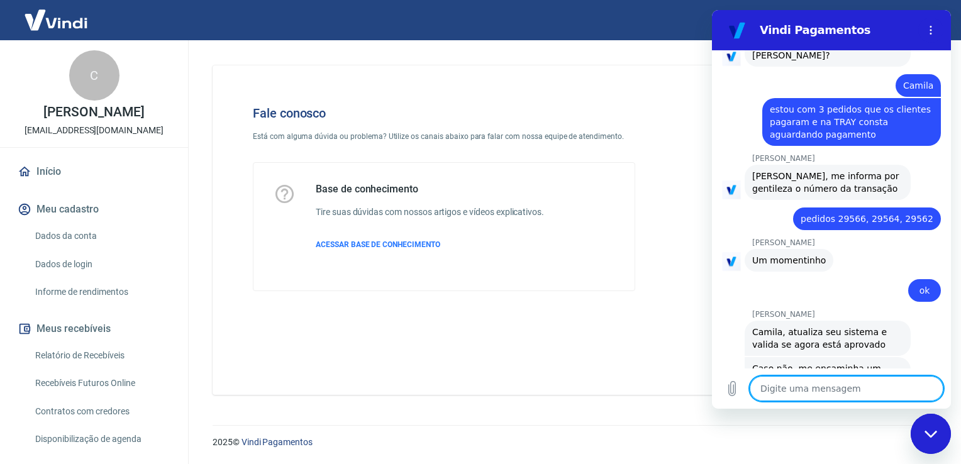
click at [814, 390] on textarea at bounding box center [846, 388] width 194 height 25
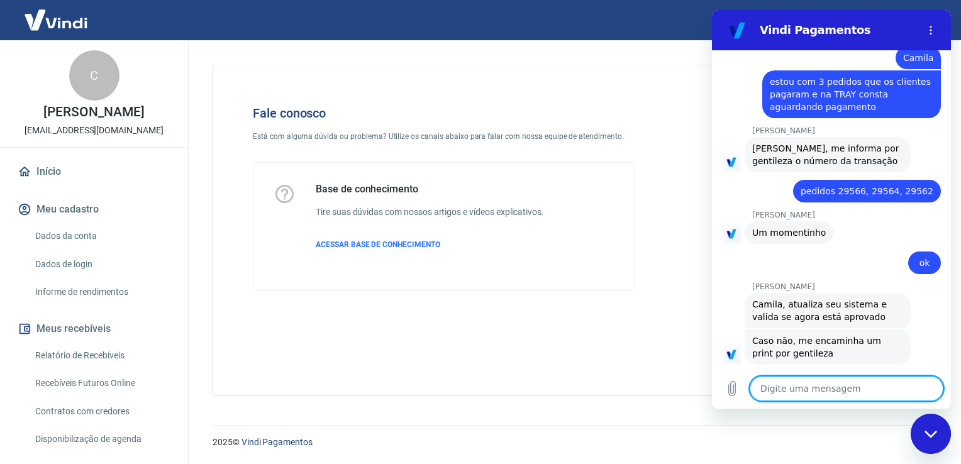
scroll to position [1942, 0]
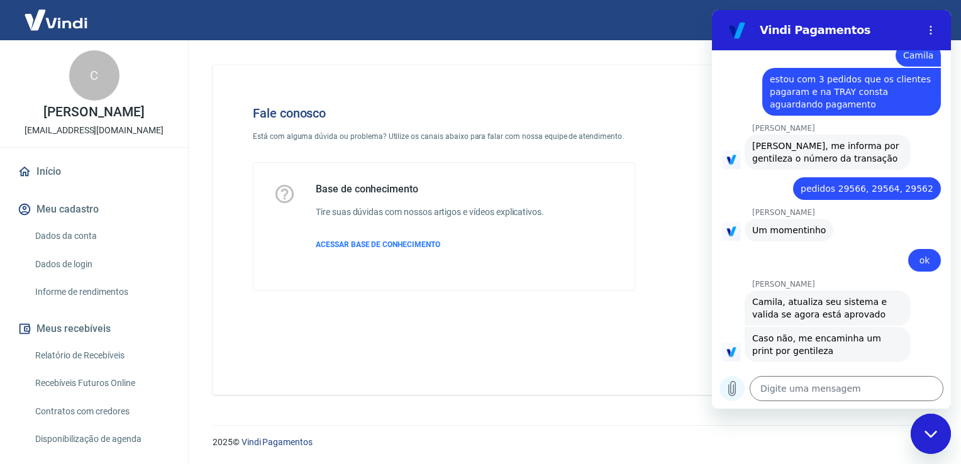
click at [732, 390] on icon "Carregar arquivo" at bounding box center [731, 388] width 15 height 15
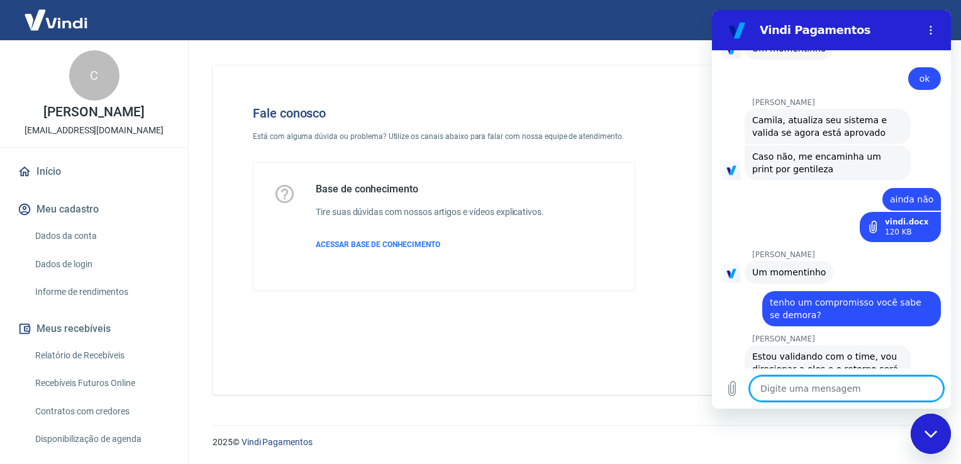
scroll to position [2124, 0]
click at [793, 385] on textarea at bounding box center [846, 388] width 194 height 25
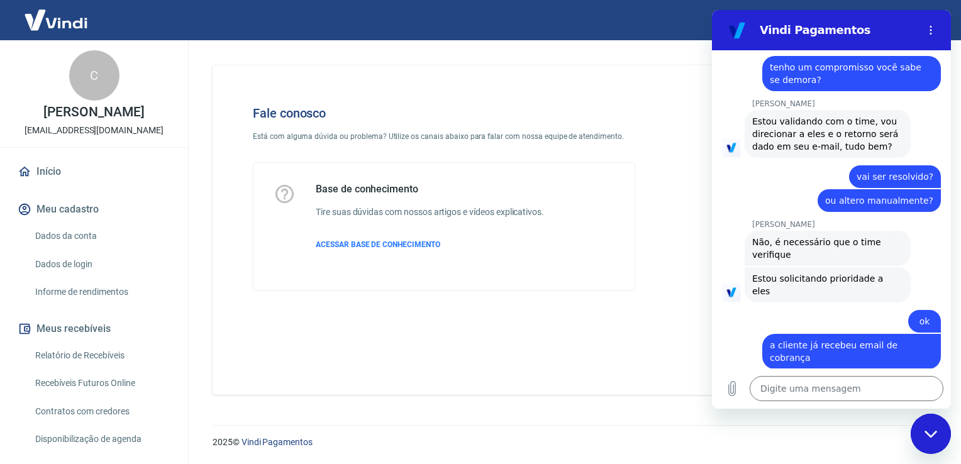
scroll to position [2364, 0]
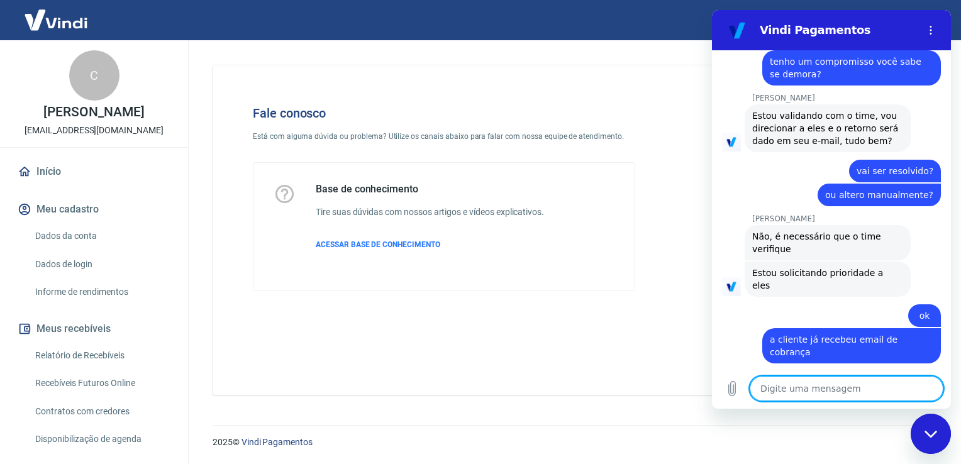
click at [767, 376] on textarea at bounding box center [846, 388] width 194 height 25
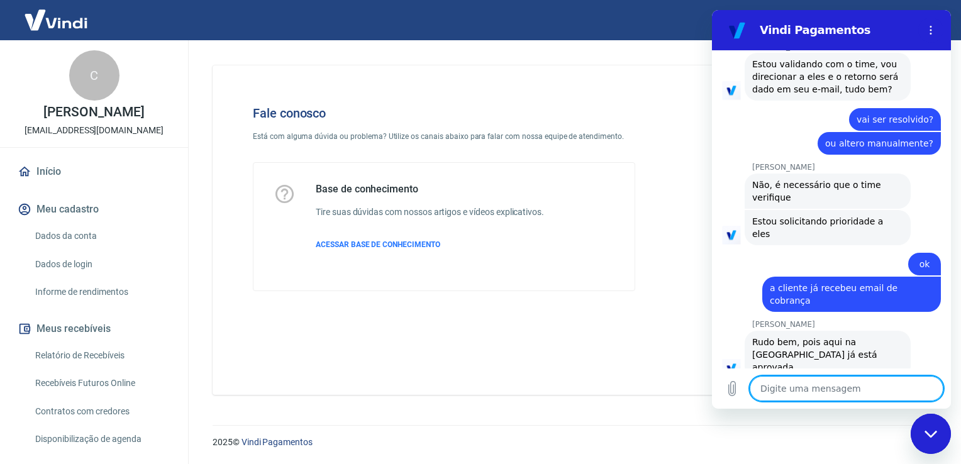
scroll to position [2418, 0]
